Goal: Transaction & Acquisition: Purchase product/service

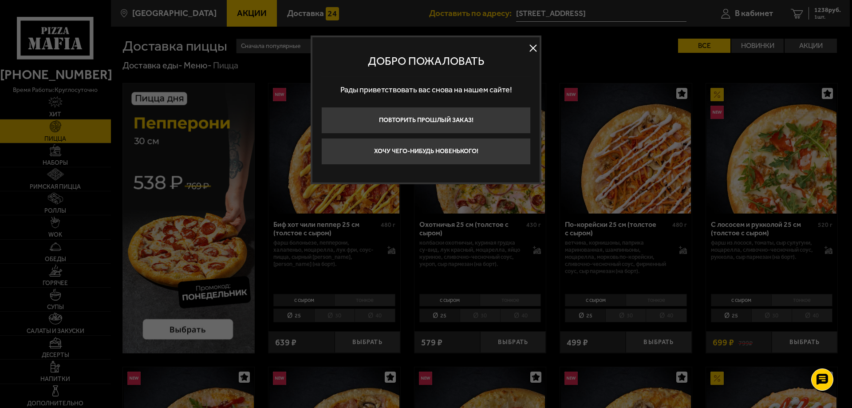
click at [537, 48] on button at bounding box center [533, 48] width 13 height 13
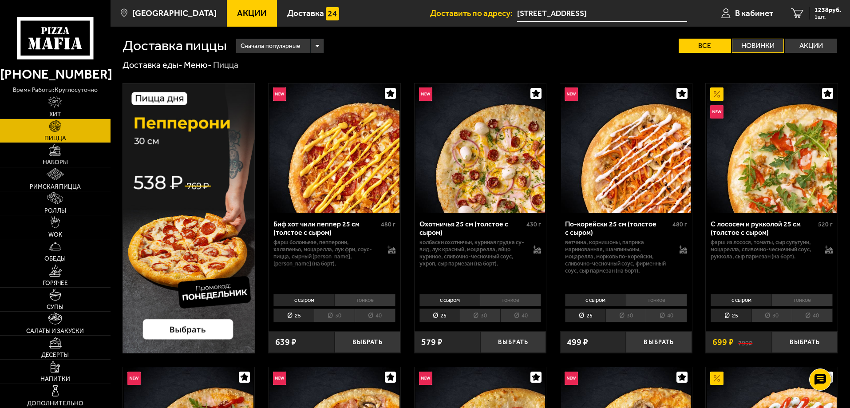
click at [764, 41] on label "Новинки" at bounding box center [758, 46] width 52 height 14
click at [0, 0] on input "Новинки" at bounding box center [0, 0] width 0 height 0
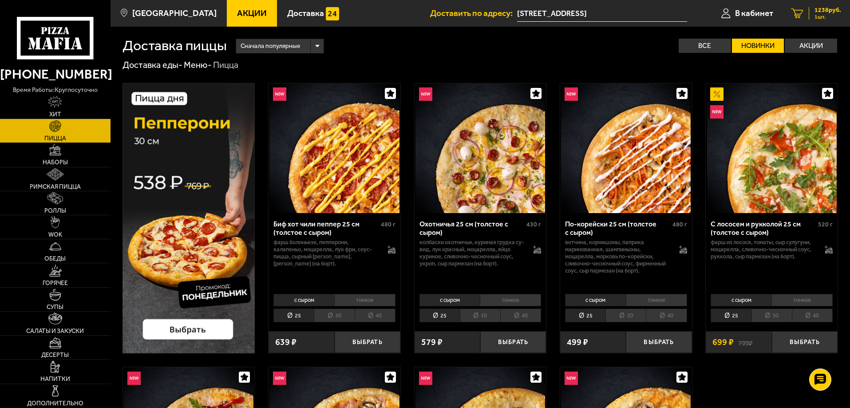
click at [801, 20] on link "1 1238 руб. 1 шт." at bounding box center [816, 13] width 68 height 27
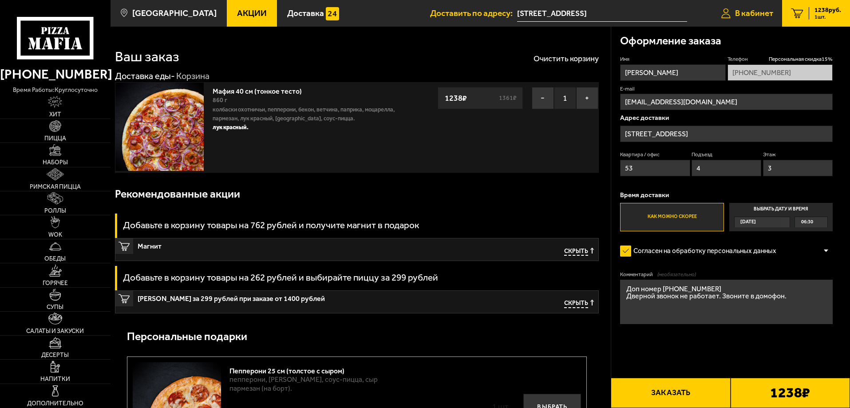
click at [748, 10] on span "В кабинет" at bounding box center [754, 13] width 38 height 8
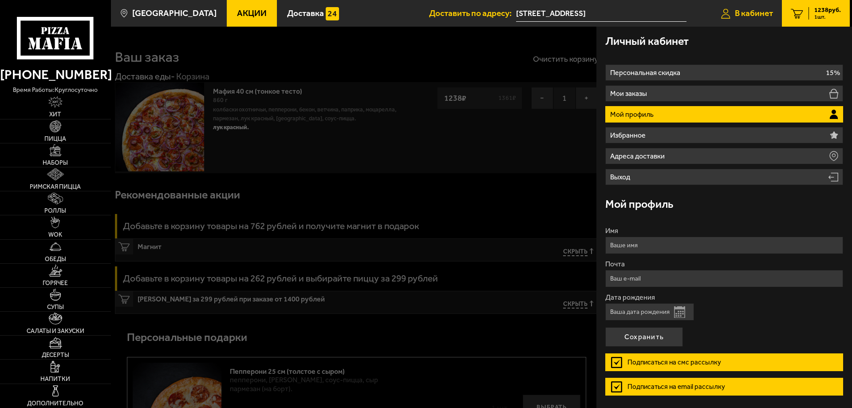
type input "[STREET_ADDRESS]"
click at [282, 129] on div at bounding box center [537, 231] width 852 height 408
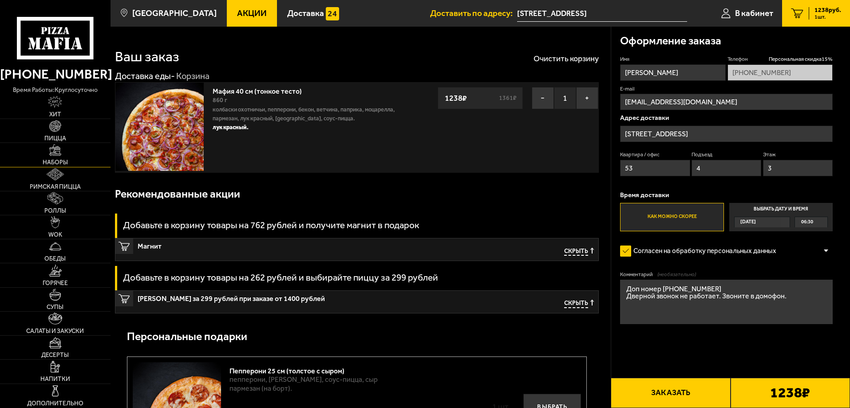
click at [55, 158] on link "Наборы" at bounding box center [55, 155] width 111 height 24
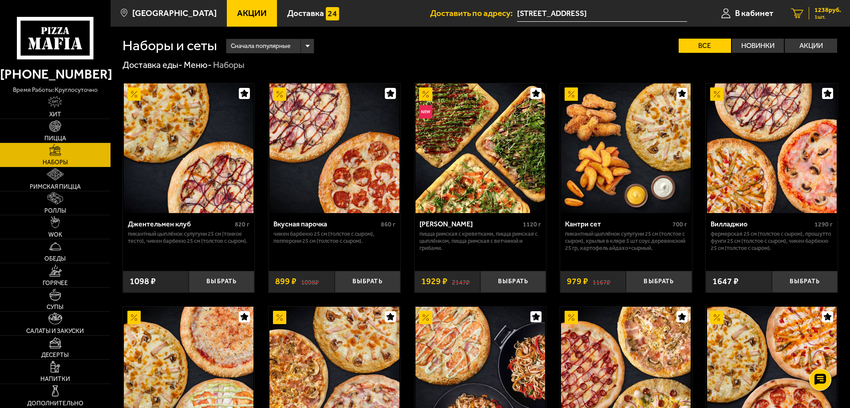
click at [815, 16] on span "1 шт." at bounding box center [828, 16] width 27 height 5
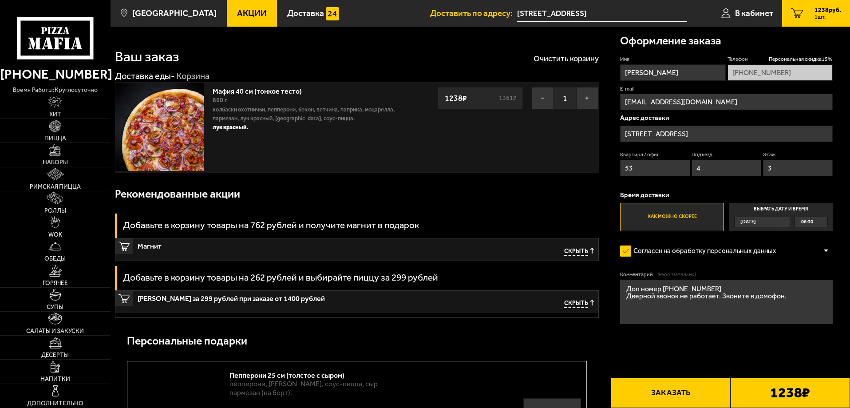
type input "[STREET_ADDRESS]"
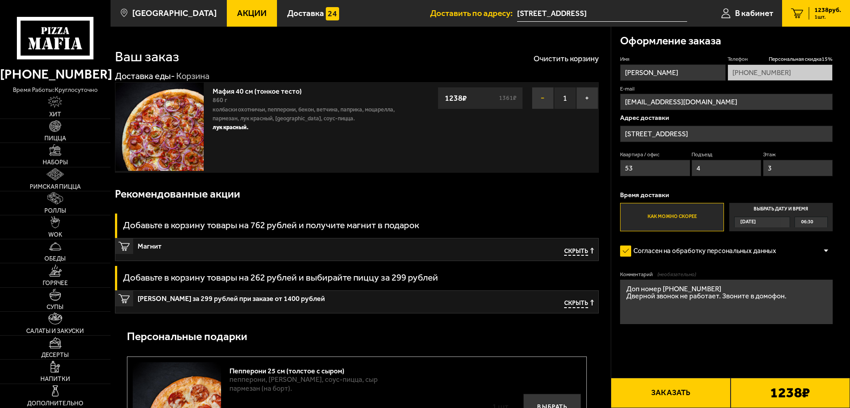
click at [546, 96] on button "−" at bounding box center [543, 98] width 22 height 22
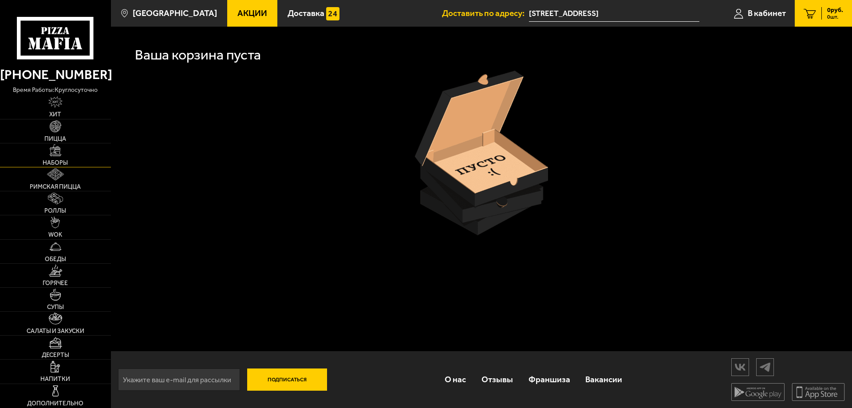
click at [44, 157] on link "Наборы" at bounding box center [55, 155] width 111 height 24
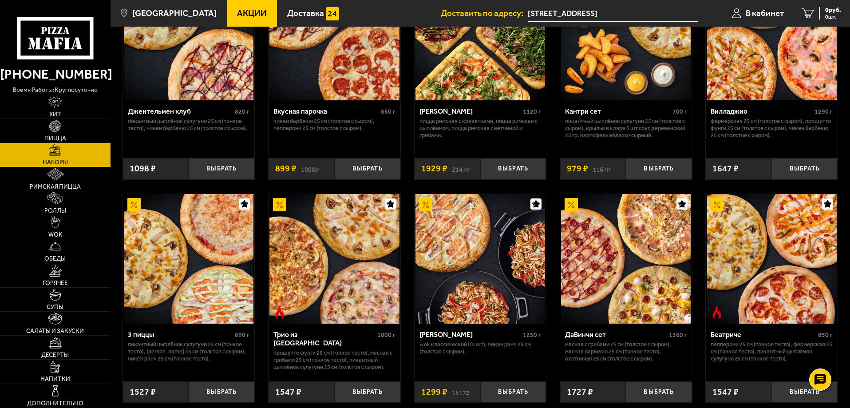
scroll to position [89, 0]
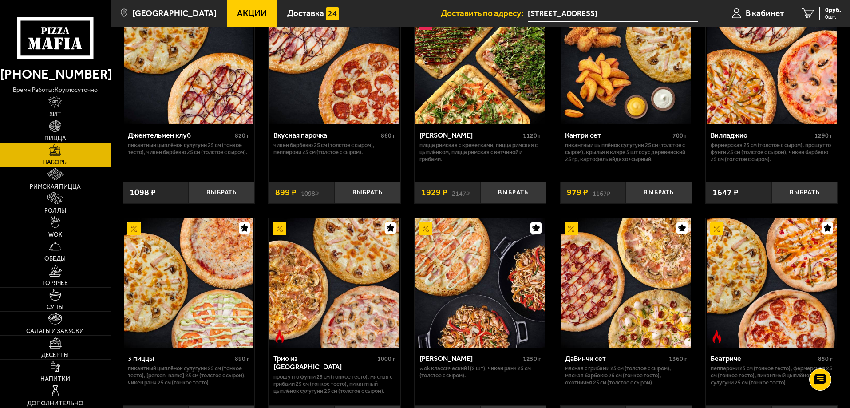
click at [63, 127] on link "Пицца" at bounding box center [55, 131] width 111 height 24
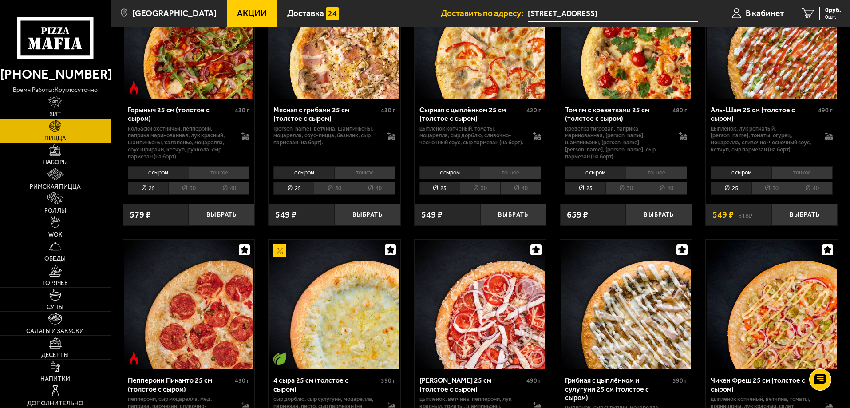
scroll to position [400, 0]
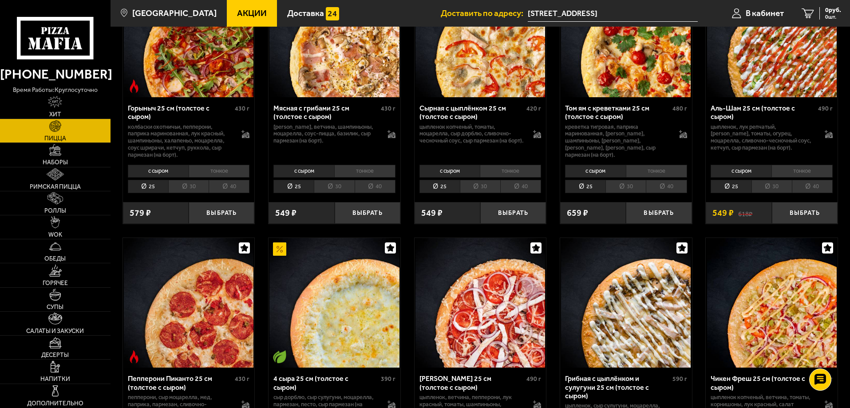
click at [230, 188] on li "40" at bounding box center [229, 187] width 41 height 14
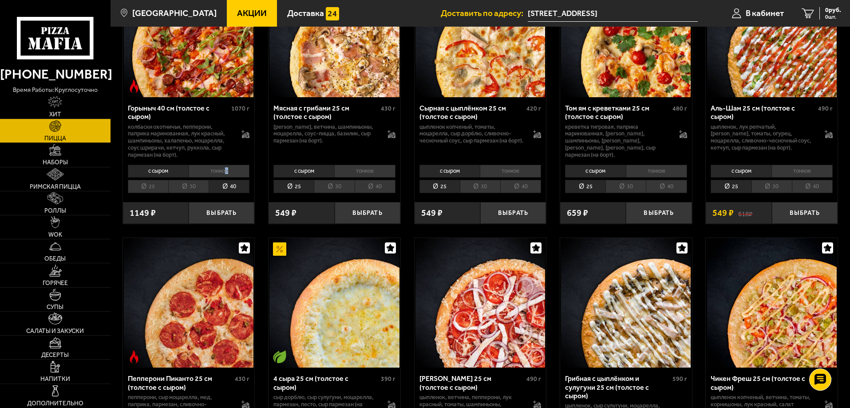
click at [226, 168] on li "тонкое" at bounding box center [219, 171] width 61 height 12
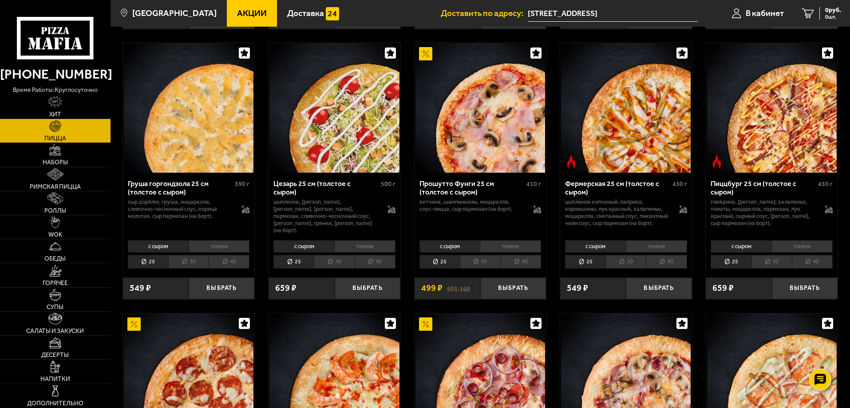
scroll to position [799, 0]
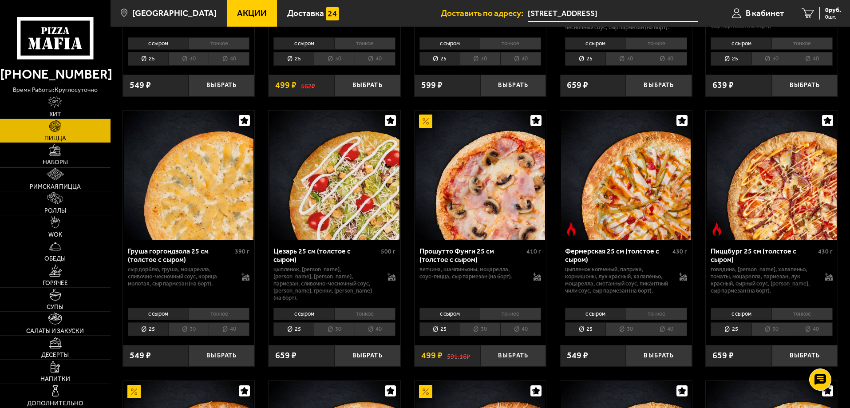
click at [83, 155] on link "Наборы" at bounding box center [55, 155] width 111 height 24
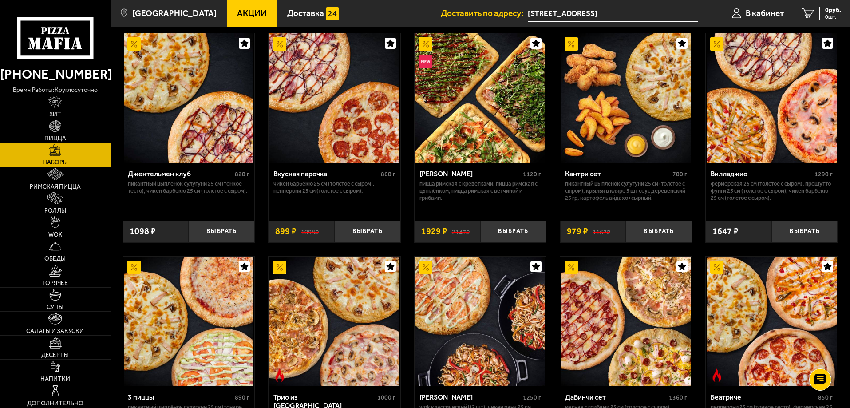
scroll to position [44, 0]
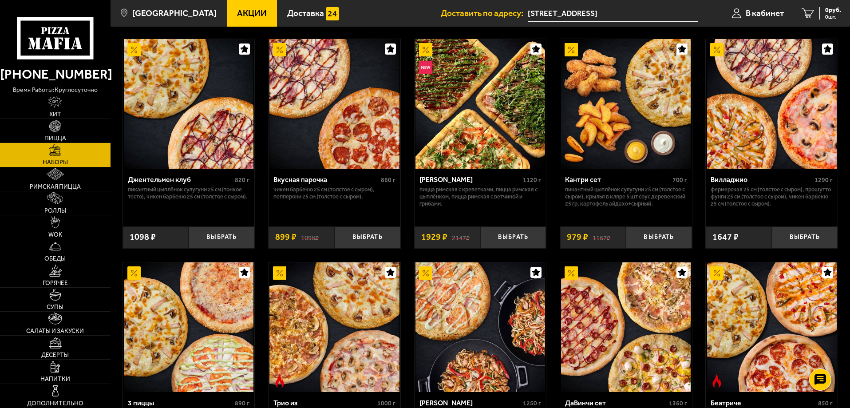
click at [426, 190] on p "Пицца Римская с креветками, Пицца Римская с цыплёнком, Пицца Римская с ветчиной…" at bounding box center [481, 196] width 122 height 21
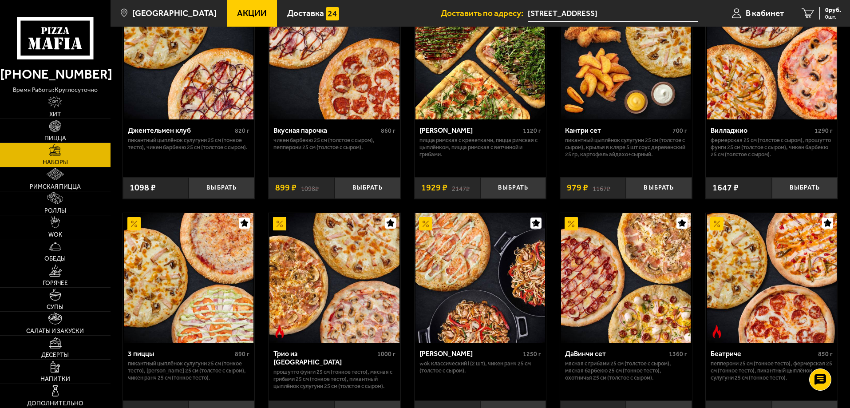
scroll to position [0, 0]
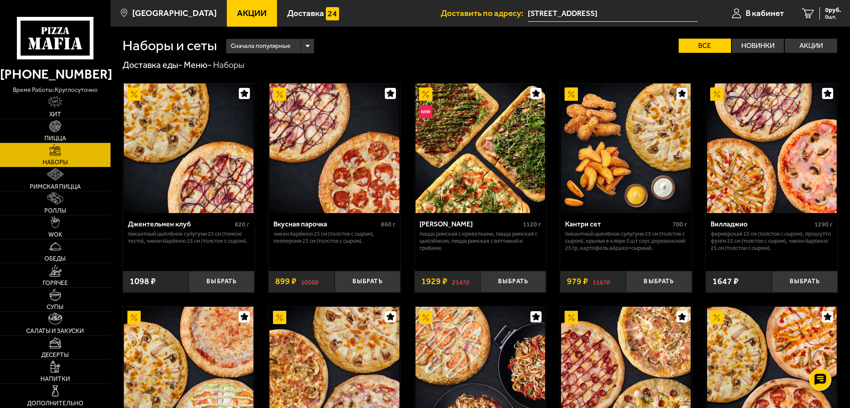
click at [339, 186] on img at bounding box center [334, 148] width 130 height 130
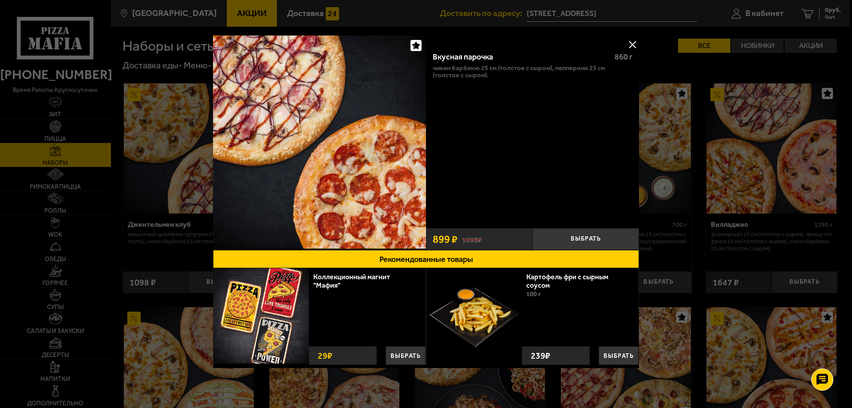
click at [66, 136] on div at bounding box center [426, 204] width 852 height 408
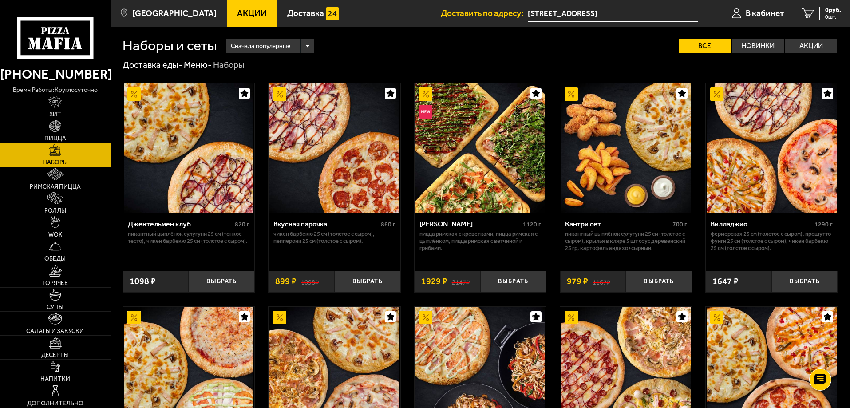
click at [61, 136] on span "Пицца" at bounding box center [55, 138] width 22 height 6
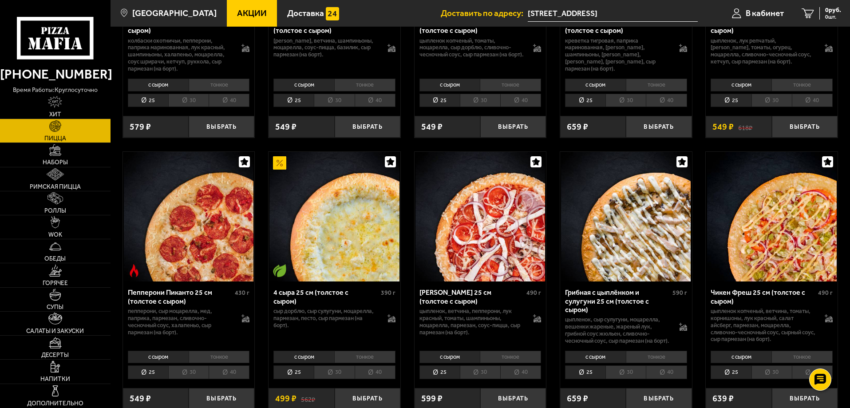
scroll to position [355, 0]
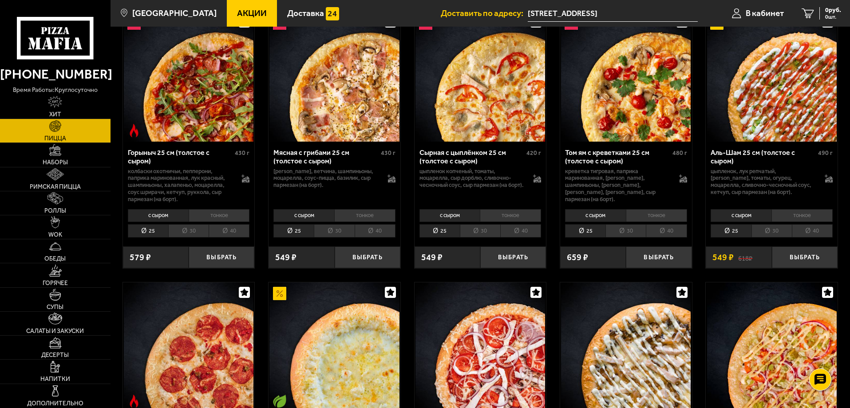
click at [292, 232] on li "25" at bounding box center [293, 231] width 40 height 14
click at [351, 218] on li "тонкое" at bounding box center [364, 215] width 61 height 12
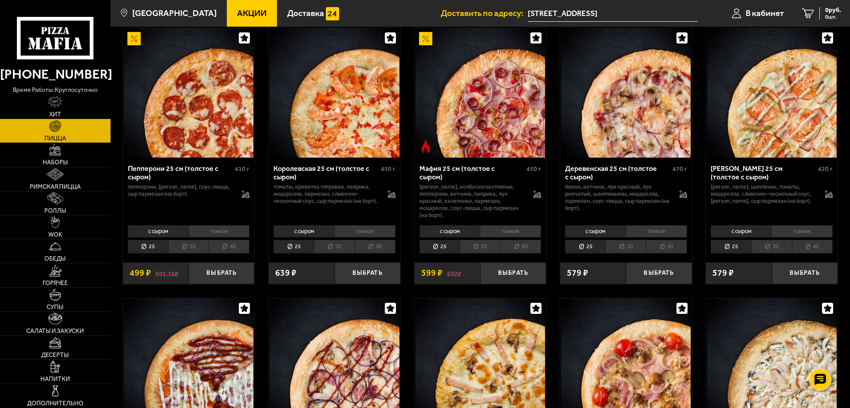
scroll to position [1154, 0]
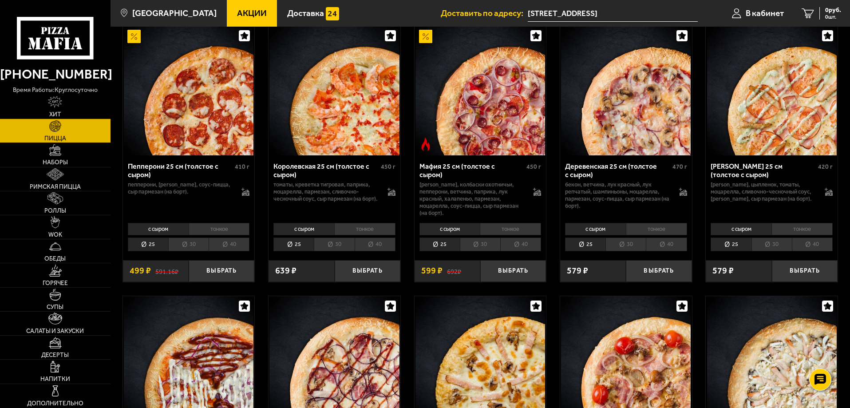
click at [498, 235] on li "тонкое" at bounding box center [510, 229] width 61 height 12
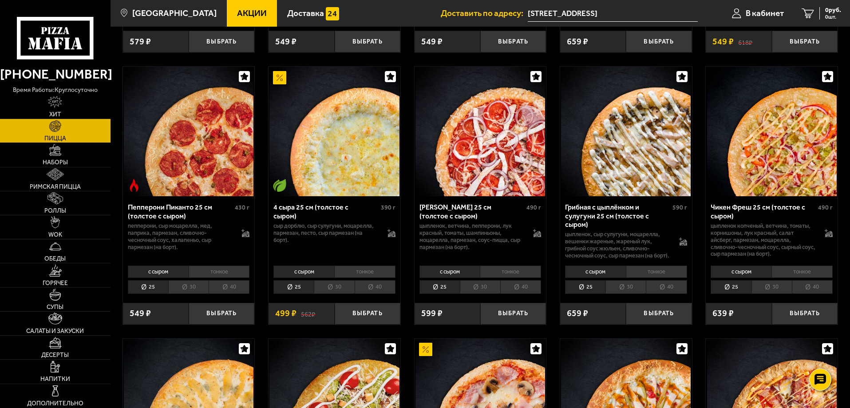
scroll to position [533, 0]
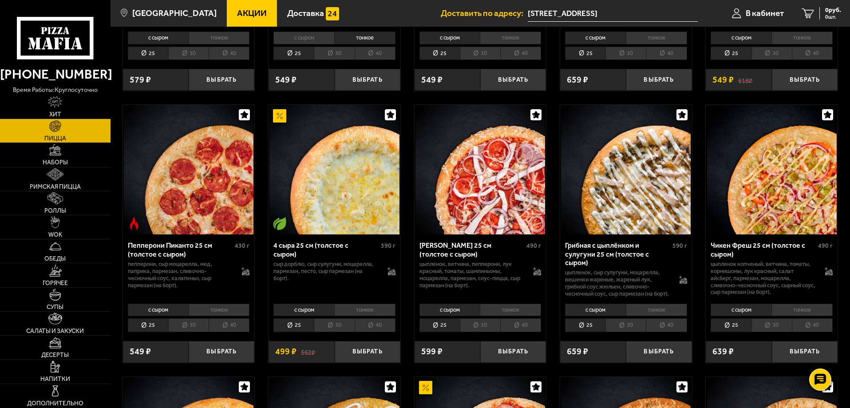
click at [497, 316] on li "тонкое" at bounding box center [510, 310] width 61 height 12
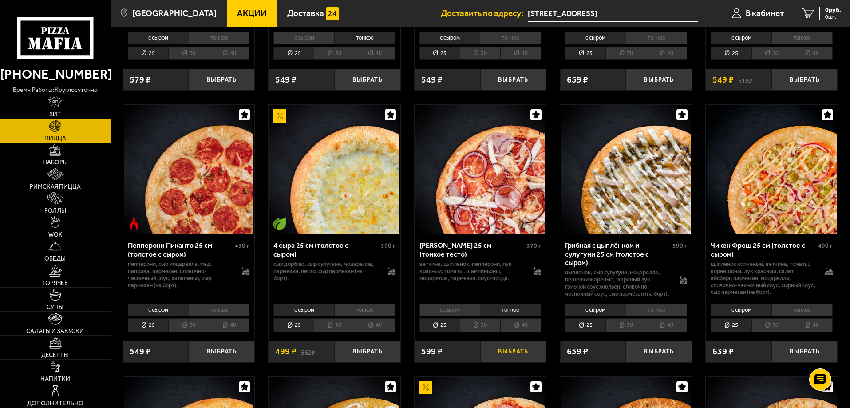
click at [499, 357] on button "Выбрать" at bounding box center [513, 352] width 66 height 22
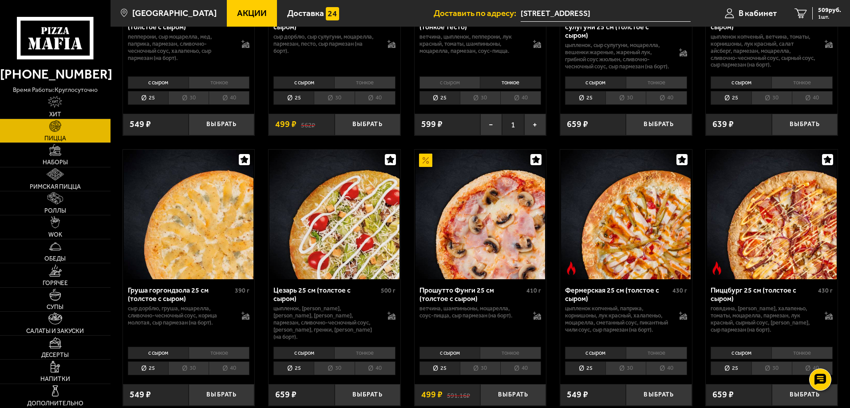
scroll to position [843, 0]
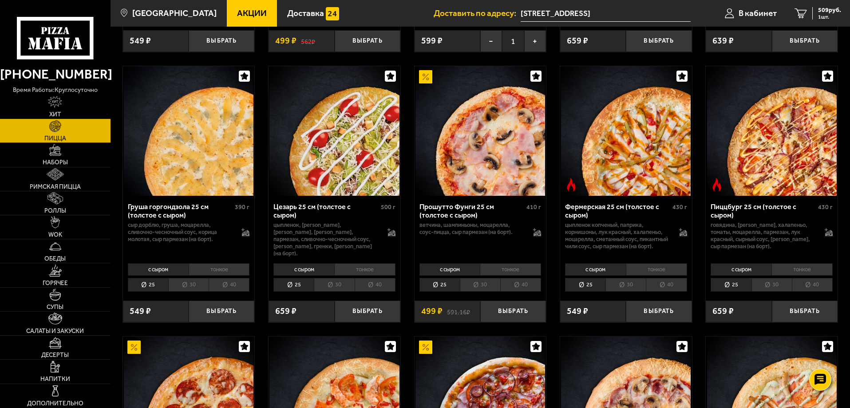
click at [637, 276] on li "тонкое" at bounding box center [656, 269] width 61 height 12
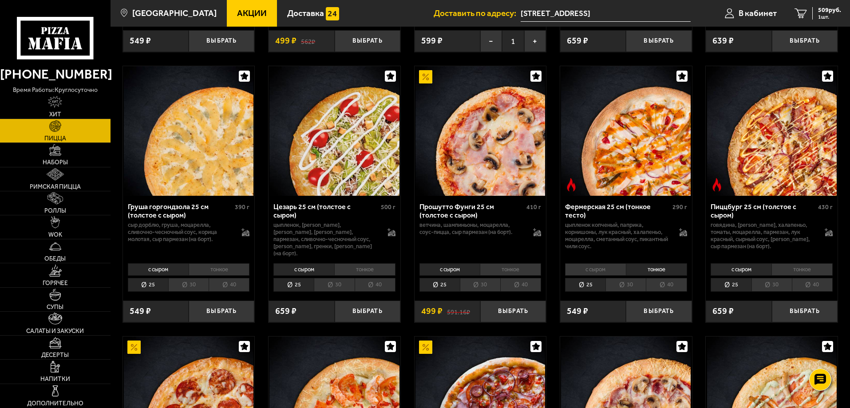
click at [588, 287] on li "25" at bounding box center [585, 285] width 40 height 14
click at [651, 313] on button "Выбрать" at bounding box center [659, 312] width 66 height 22
click at [809, 14] on link "2 976 руб. 2 шт." at bounding box center [818, 13] width 64 height 27
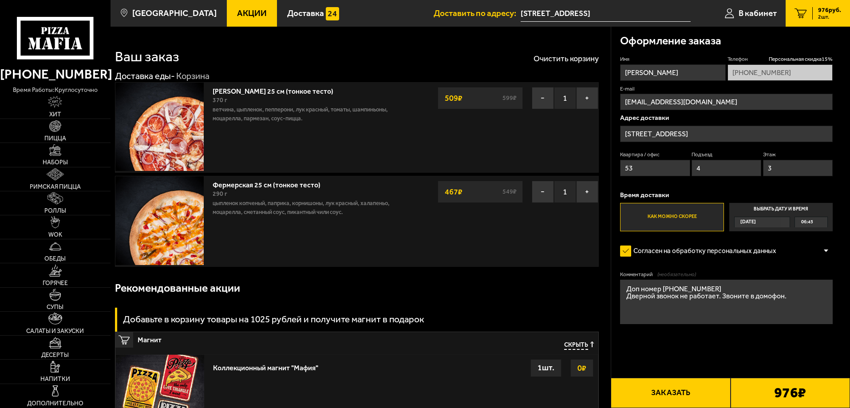
click at [117, 175] on div "[PERSON_NAME] 25 см (тонкое тесто) 370 г ветчина, цыпленок, пепперони, лук крас…" at bounding box center [357, 174] width 484 height 185
click at [69, 175] on link "Римская пицца" at bounding box center [55, 179] width 111 height 24
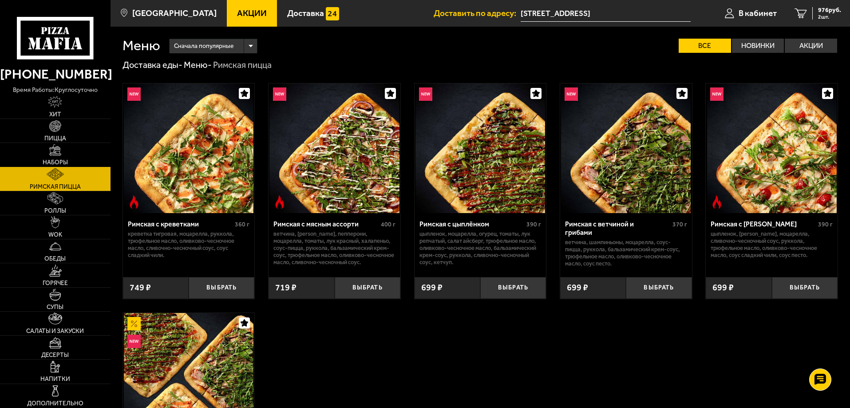
click at [67, 161] on span "Наборы" at bounding box center [55, 162] width 25 height 6
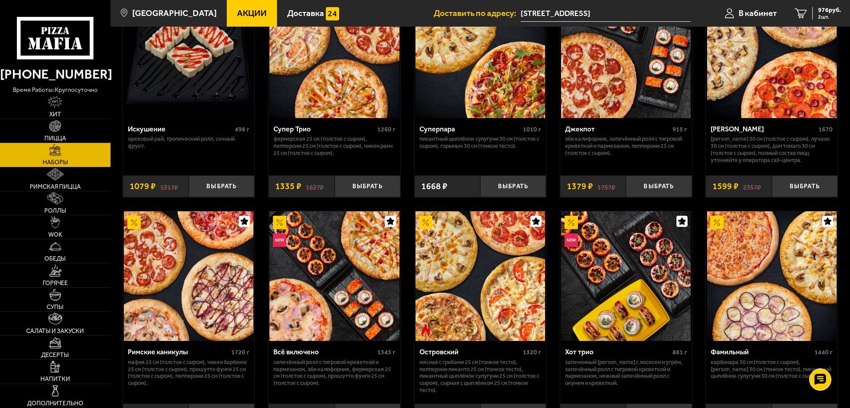
scroll to position [577, 0]
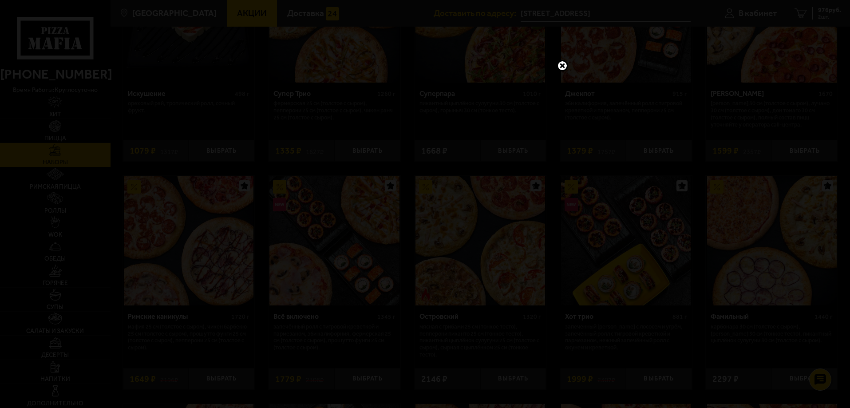
click at [561, 62] on link at bounding box center [563, 66] width 12 height 12
